Goal: Information Seeking & Learning: Find specific fact

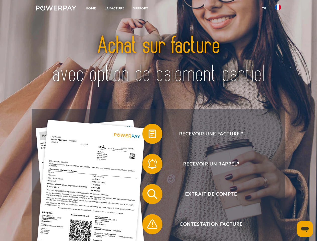
click at [56, 9] on img at bounding box center [56, 8] width 40 height 5
click at [278, 9] on img at bounding box center [278, 7] width 6 height 6
click at [264, 8] on link "CG" at bounding box center [264, 8] width 13 height 9
click at [149, 135] on span at bounding box center [144, 133] width 25 height 25
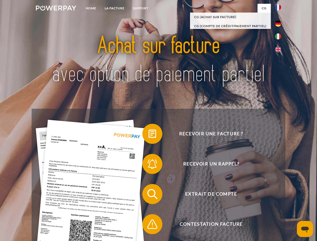
click at [149, 165] on span at bounding box center [144, 164] width 25 height 25
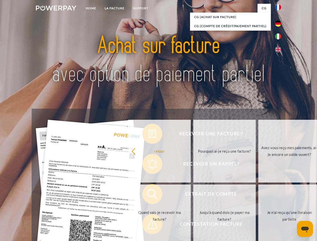
click at [194, 195] on link "Jusqu'à quand dois-je payer ma facture?" at bounding box center [225, 216] width 63 height 63
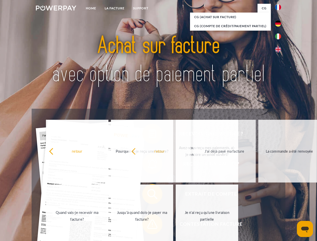
click at [149, 225] on span at bounding box center [144, 224] width 25 height 25
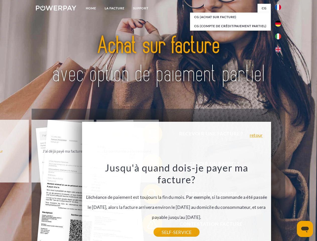
click at [305, 229] on icon "Ouvrir la fenêtre de messagerie" at bounding box center [306, 230] width 8 height 6
